Goal: Task Accomplishment & Management: Use online tool/utility

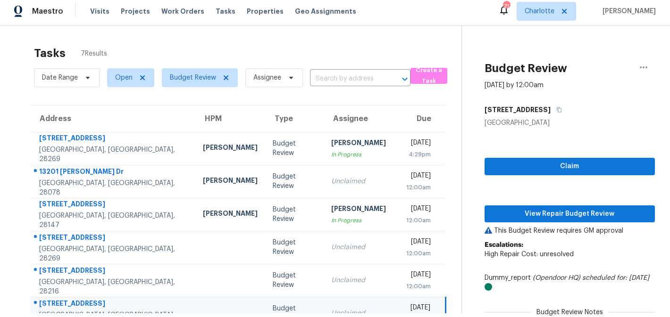
scroll to position [57, 0]
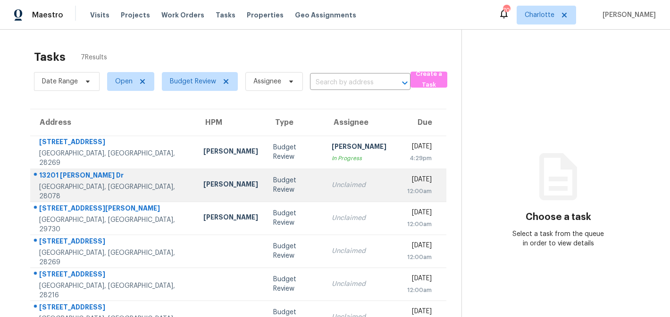
scroll to position [57, 0]
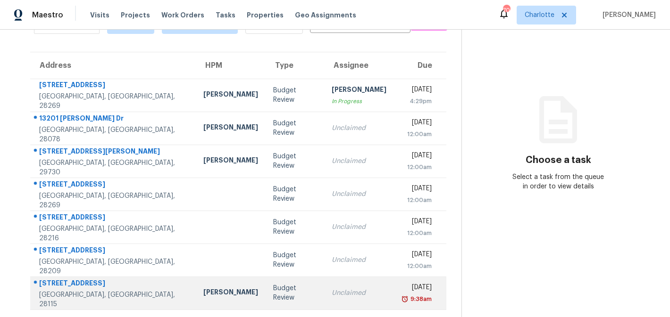
click at [332, 296] on div "Unclaimed" at bounding box center [359, 293] width 55 height 9
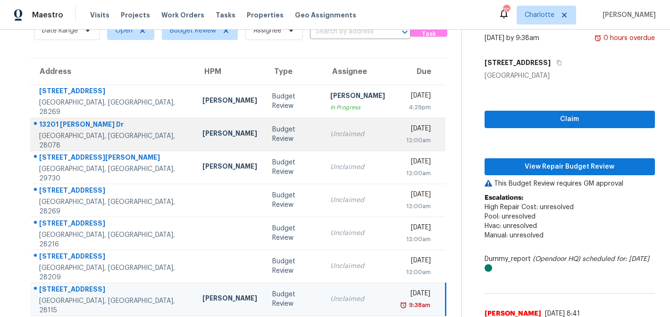
scroll to position [0, 0]
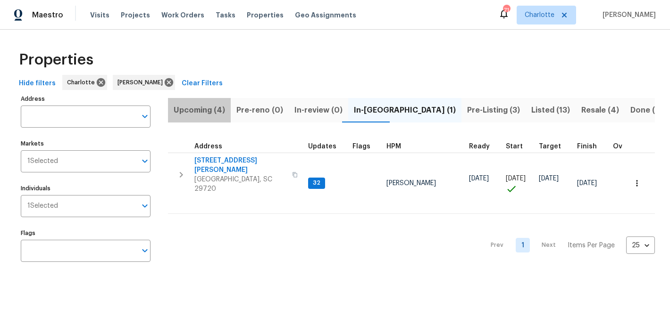
click at [203, 113] on span "Upcoming (4)" at bounding box center [199, 110] width 51 height 13
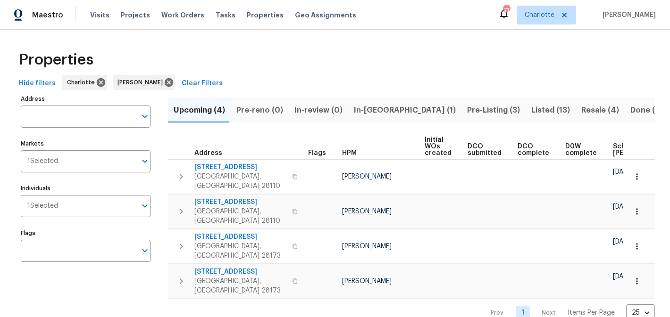
click at [354, 113] on span "In-reno (1)" at bounding box center [405, 110] width 102 height 13
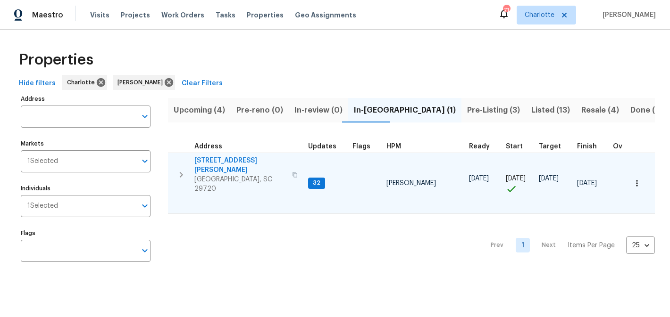
click at [229, 160] on span "2744 Lyndell Way" at bounding box center [240, 165] width 92 height 19
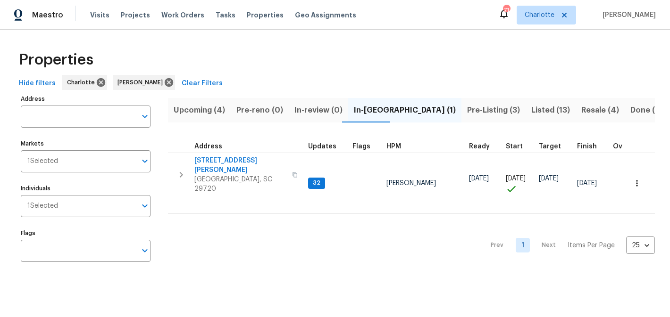
click at [467, 108] on span "Pre-Listing (3)" at bounding box center [493, 110] width 53 height 13
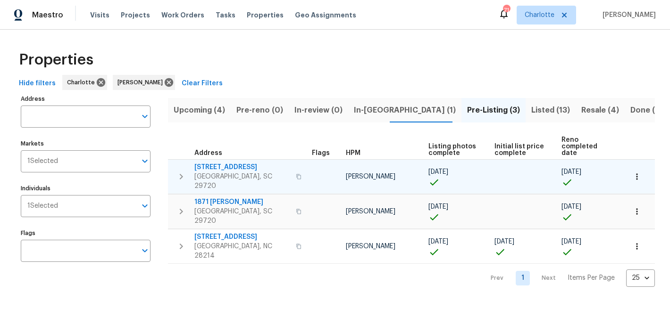
click at [246, 163] on span "4131 Doe Ridge Ln" at bounding box center [242, 167] width 96 height 9
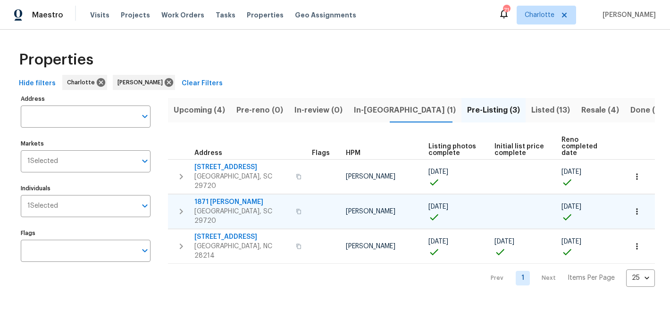
click at [222, 198] on span "1871 Tara Trl" at bounding box center [242, 202] width 96 height 9
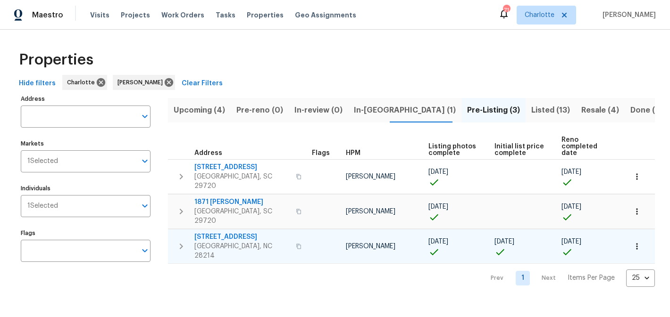
click at [234, 233] on span "505 Old Vine Ct" at bounding box center [242, 237] width 96 height 9
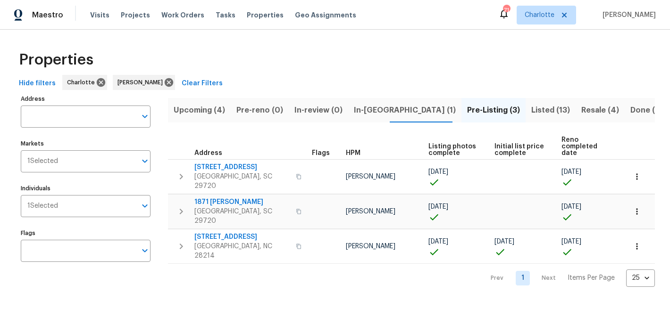
click at [531, 107] on span "Listed (13)" at bounding box center [550, 110] width 39 height 13
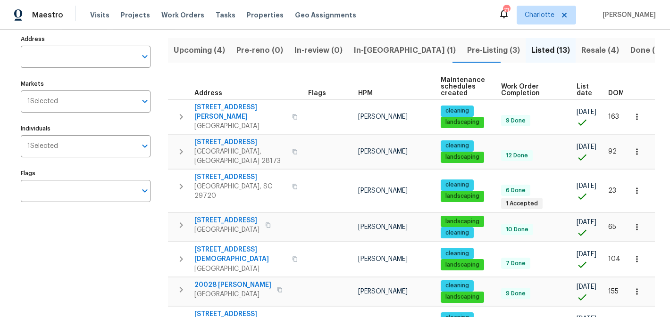
scroll to position [47, 0]
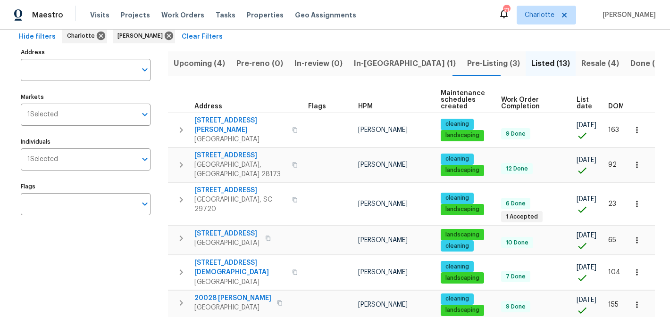
click at [581, 65] on span "Resale (4)" at bounding box center [600, 63] width 38 height 13
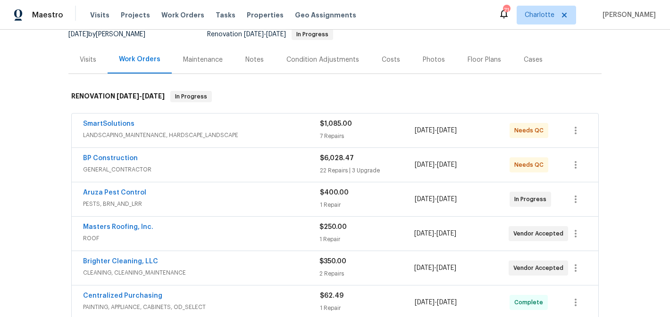
scroll to position [113, 0]
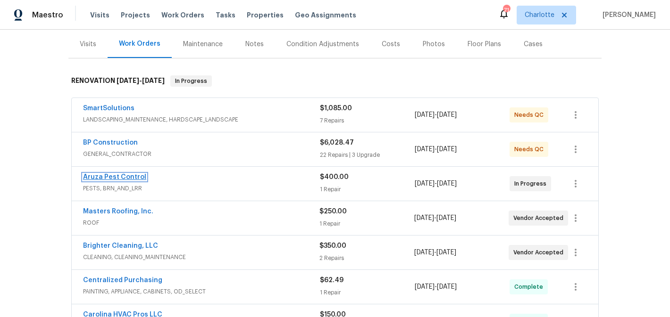
click at [128, 176] on link "Aruza Pest Control" at bounding box center [114, 177] width 63 height 7
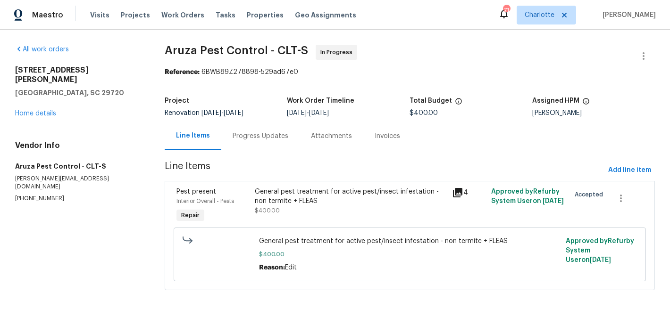
click at [267, 127] on div "Progress Updates" at bounding box center [260, 136] width 78 height 28
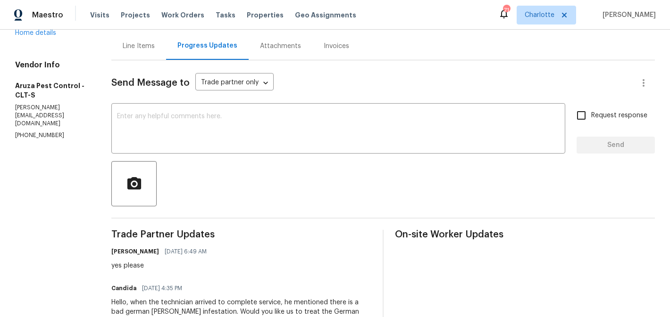
scroll to position [82, 0]
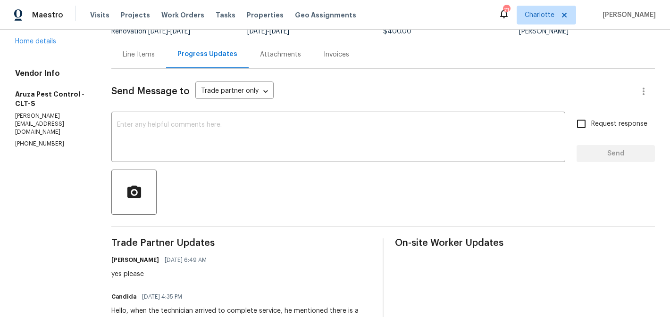
click at [127, 52] on div "Line Items" at bounding box center [139, 54] width 32 height 9
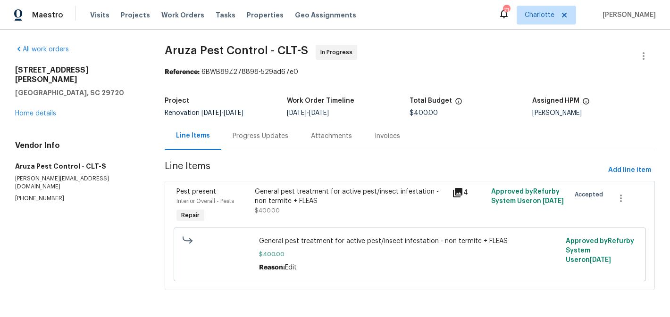
click at [356, 254] on span "$400.00" at bounding box center [409, 254] width 301 height 9
click at [351, 221] on div "General pest treatment for active pest/insect infestation - non termite + FLEAS…" at bounding box center [350, 205] width 197 height 43
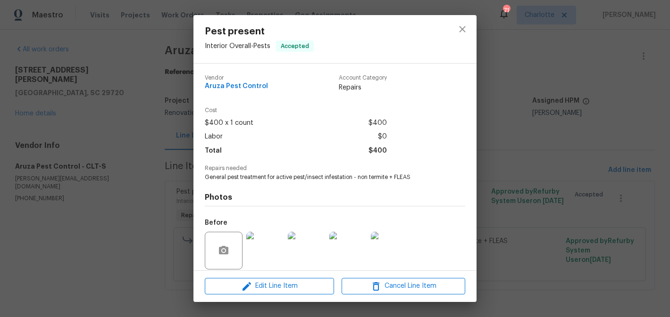
scroll to position [69, 0]
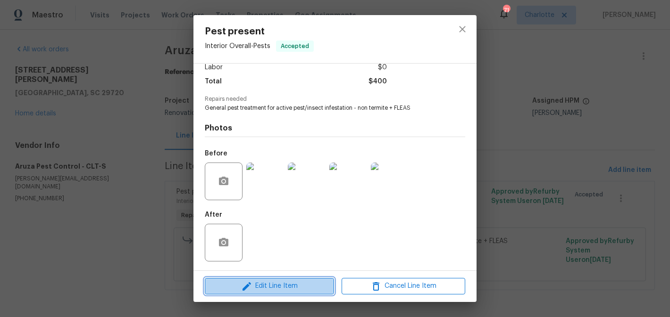
click at [299, 284] on span "Edit Line Item" at bounding box center [270, 287] width 124 height 12
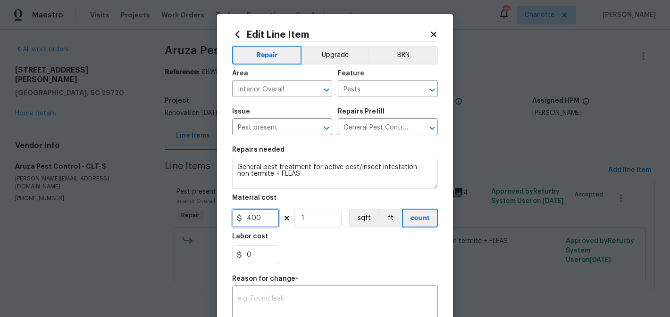
click at [264, 216] on input "400" at bounding box center [255, 218] width 47 height 19
type input "700"
click at [316, 218] on input "1" at bounding box center [317, 218] width 47 height 19
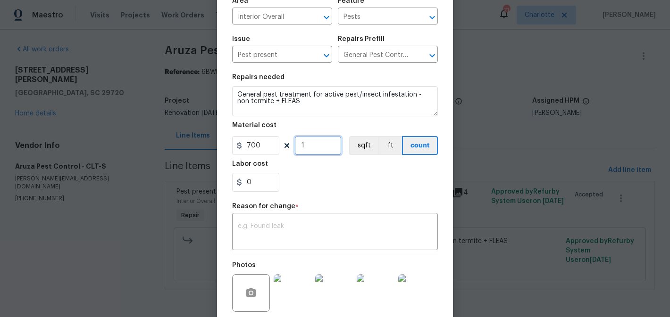
scroll to position [123, 0]
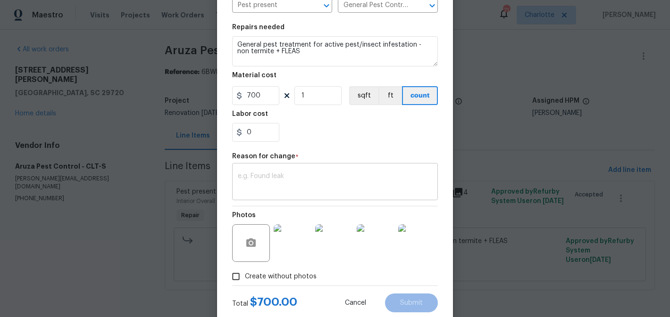
click at [294, 187] on textarea at bounding box center [335, 183] width 194 height 20
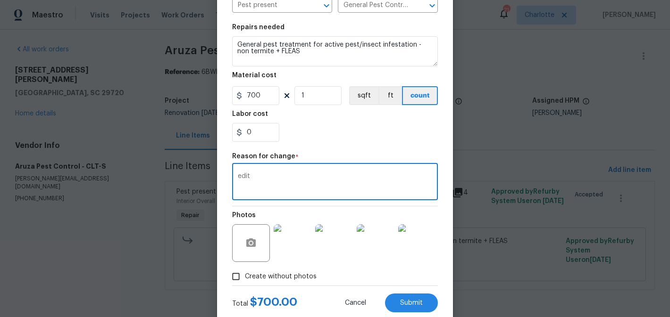
type textarea "edit"
click at [334, 127] on div "0" at bounding box center [335, 132] width 206 height 19
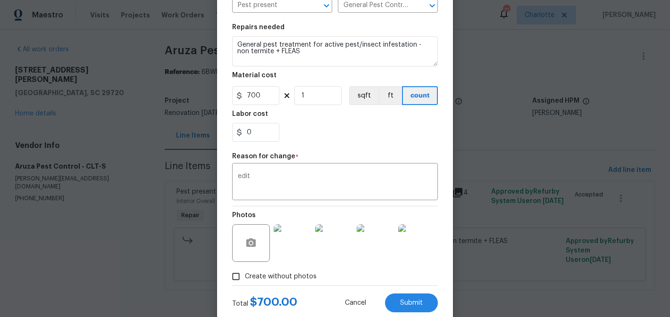
scroll to position [148, 0]
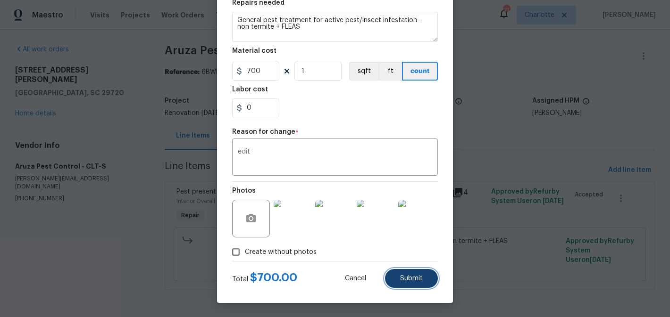
click at [416, 274] on button "Submit" at bounding box center [411, 278] width 53 height 19
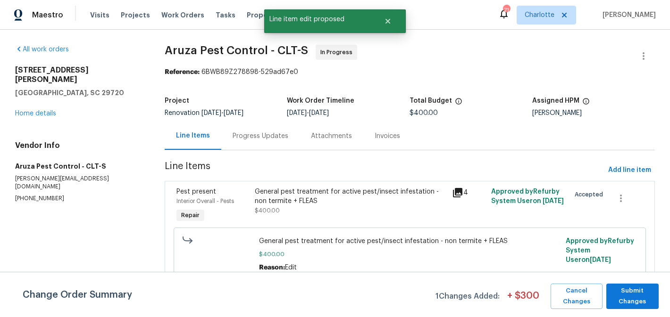
scroll to position [0, 0]
click at [636, 289] on span "Submit Changes" at bounding box center [632, 297] width 43 height 22
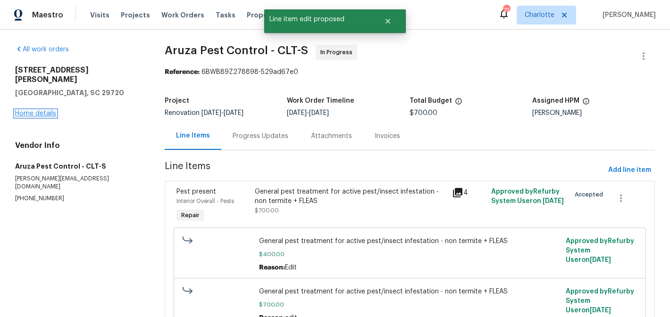
click at [36, 110] on link "Home details" at bounding box center [35, 113] width 41 height 7
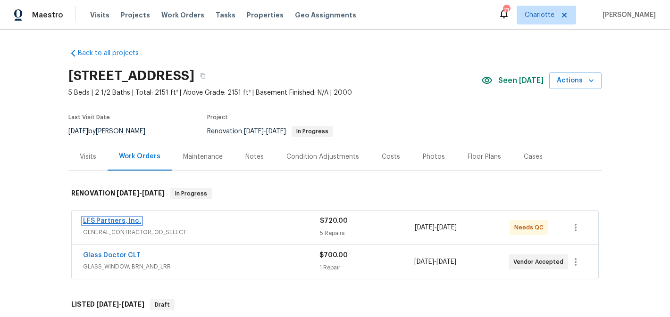
click at [112, 219] on link "LFS Partners, Inc." at bounding box center [112, 221] width 58 height 7
